Goal: Transaction & Acquisition: Download file/media

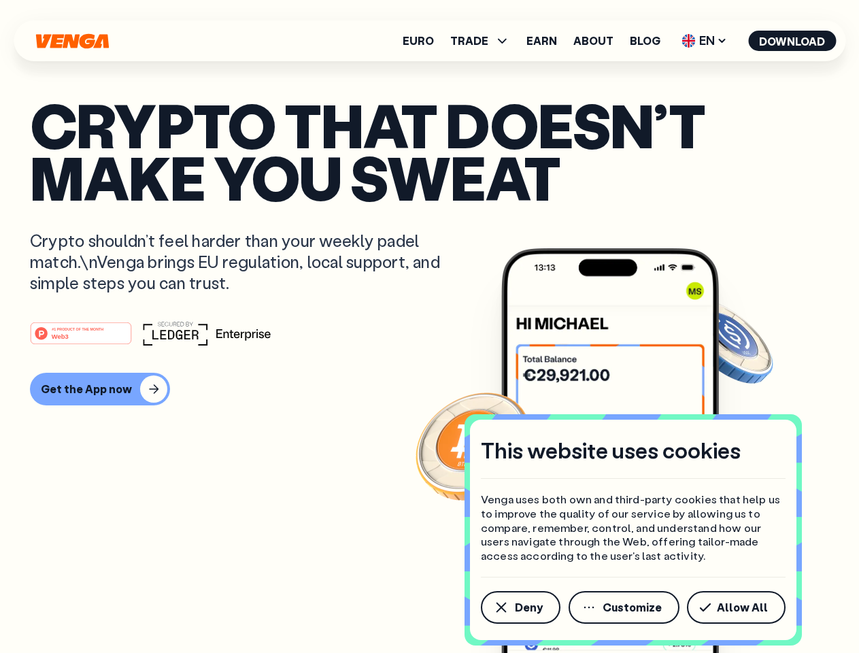
click at [429, 326] on div "#1 PRODUCT OF THE MONTH Web3" at bounding box center [429, 333] width 799 height 24
click at [519, 607] on span "Deny" at bounding box center [529, 607] width 28 height 11
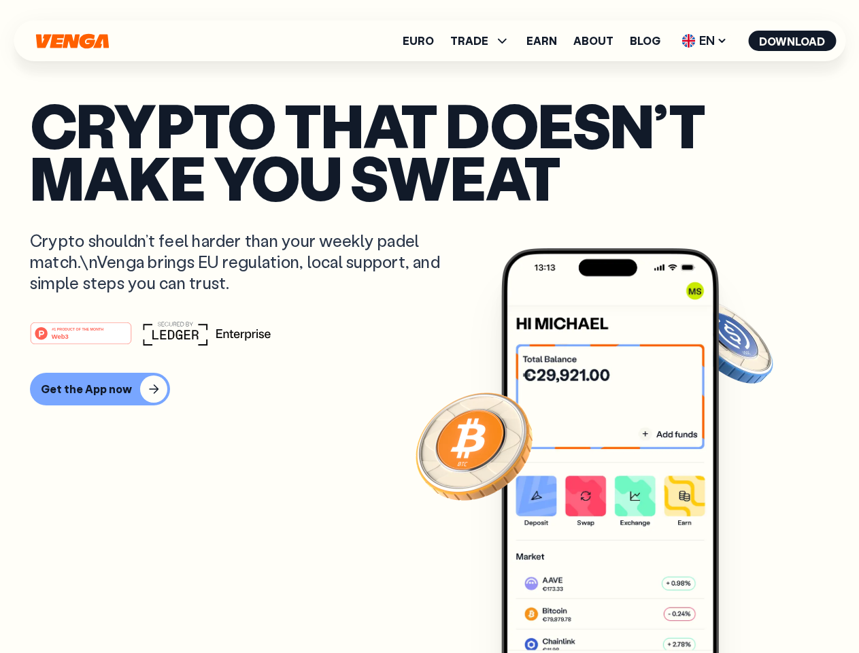
click at [625, 607] on img at bounding box center [610, 476] width 218 height 456
click at [738, 607] on article "Crypto that doesn’t make you sweat Crypto shouldn’t feel harder than your weekl…" at bounding box center [429, 354] width 799 height 510
click at [484, 41] on span "TRADE" at bounding box center [469, 40] width 38 height 11
click at [704, 41] on span "EN" at bounding box center [703, 41] width 55 height 22
click at [792, 41] on button "Download" at bounding box center [792, 41] width 88 height 20
